Goal: Information Seeking & Learning: Learn about a topic

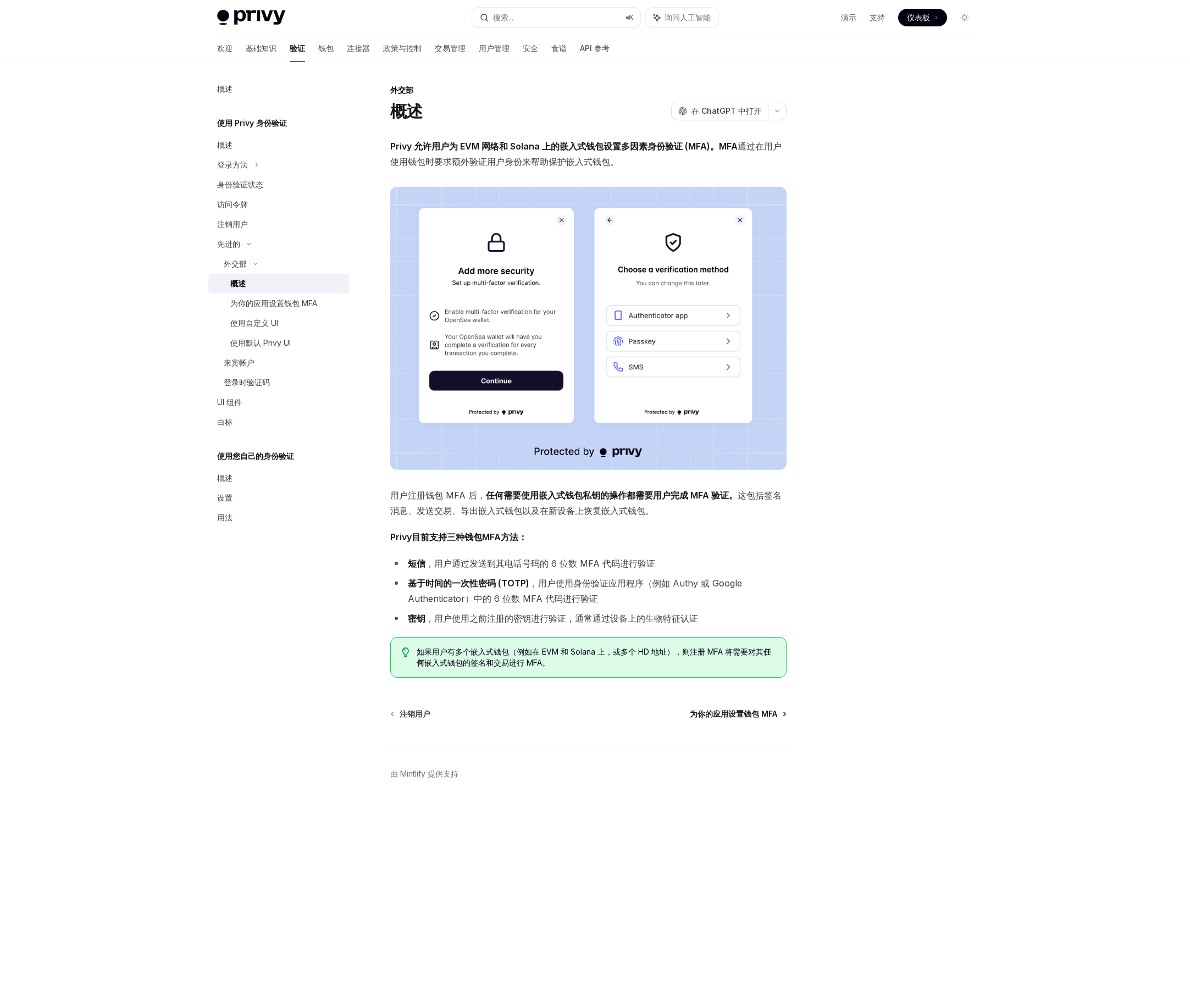
click at [751, 713] on font "为你的应用设置钱包 MFA" at bounding box center [734, 713] width 87 height 9
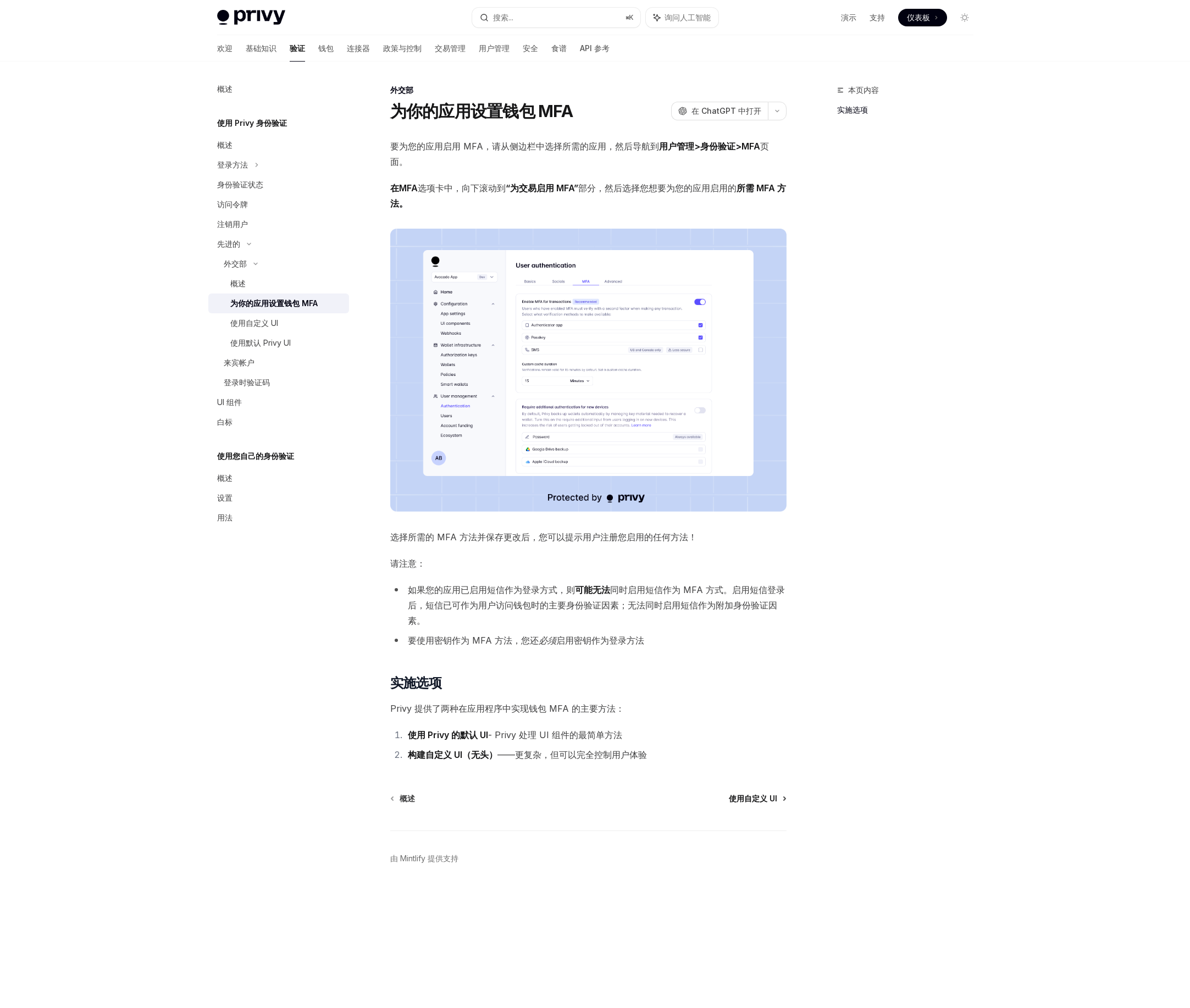
click at [763, 793] on font "使用自定义 UI" at bounding box center [753, 798] width 49 height 9
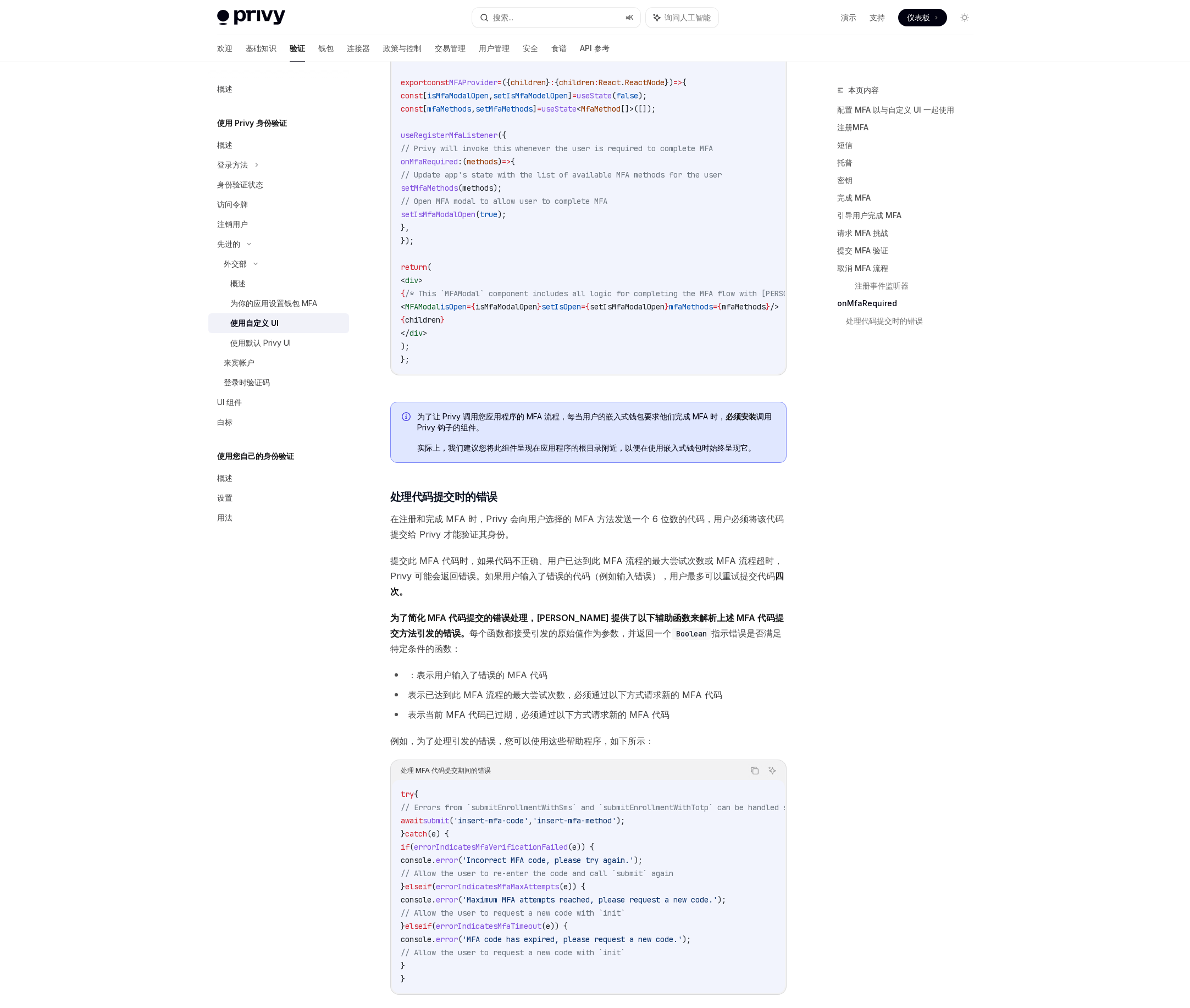
scroll to position [3893, 0]
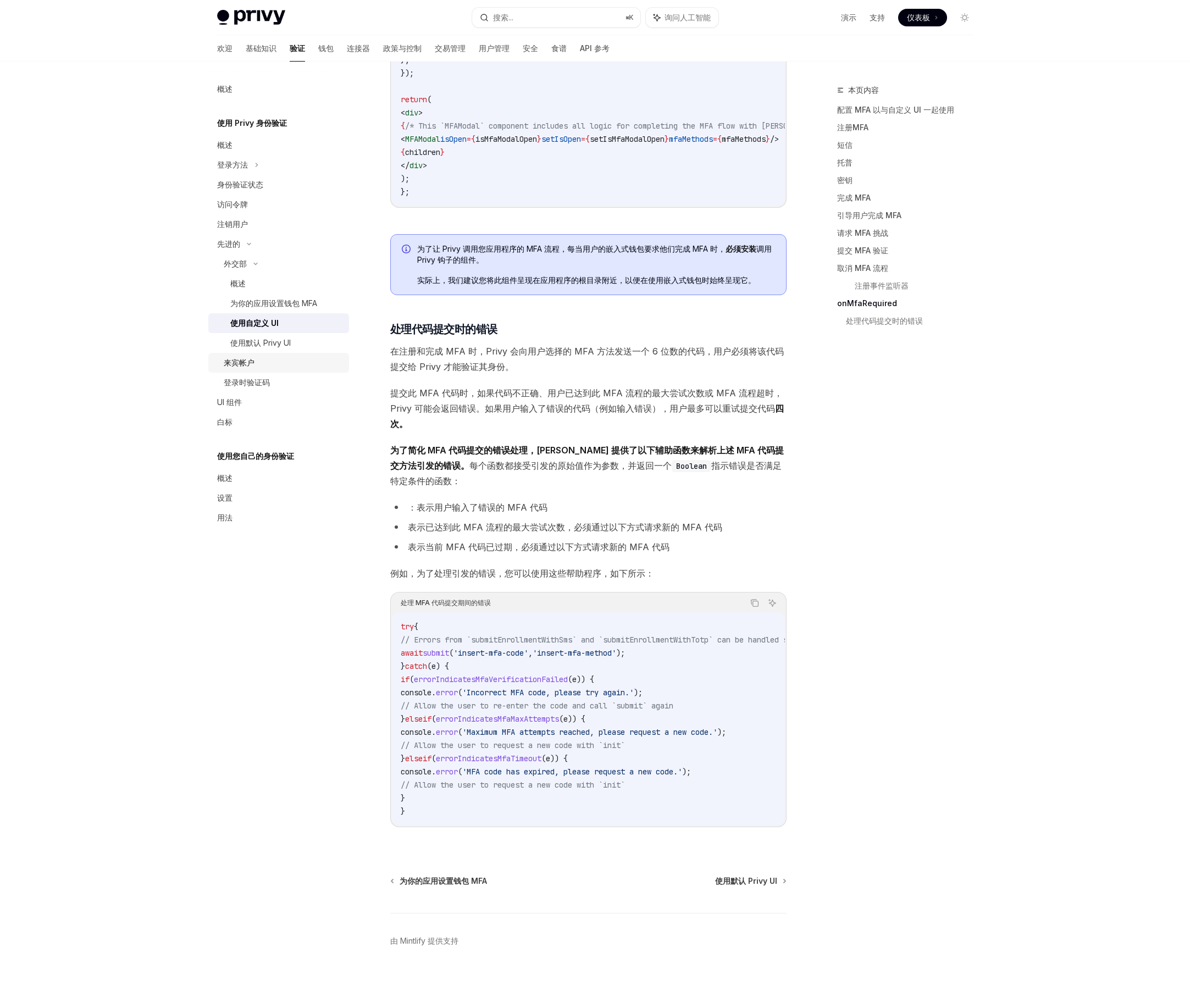
click at [242, 364] on font "来宾帐户" at bounding box center [239, 362] width 31 height 9
type textarea "*"
